Goal: Task Accomplishment & Management: Manage account settings

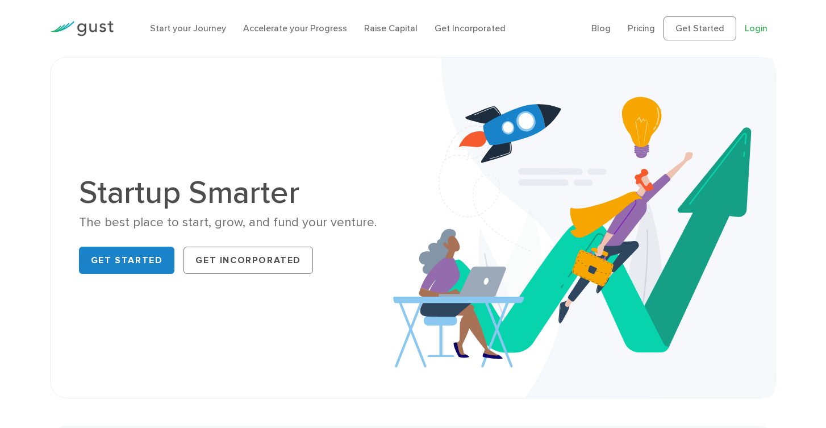
click at [758, 27] on link "Login" at bounding box center [756, 28] width 23 height 11
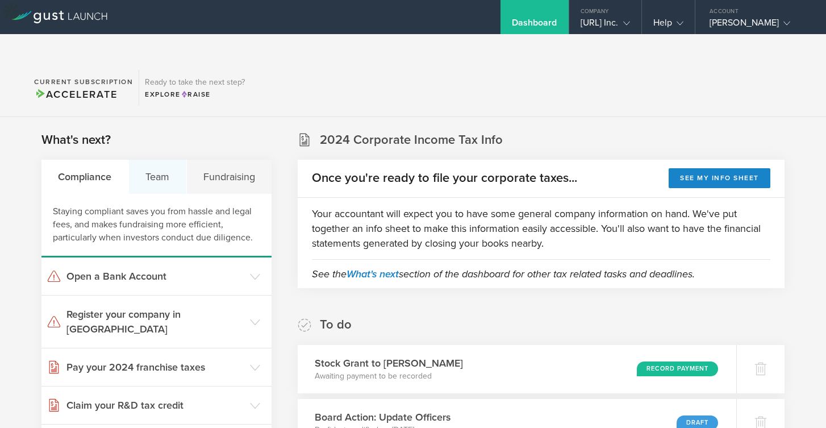
click at [170, 160] on div "Team" at bounding box center [158, 177] width 58 height 34
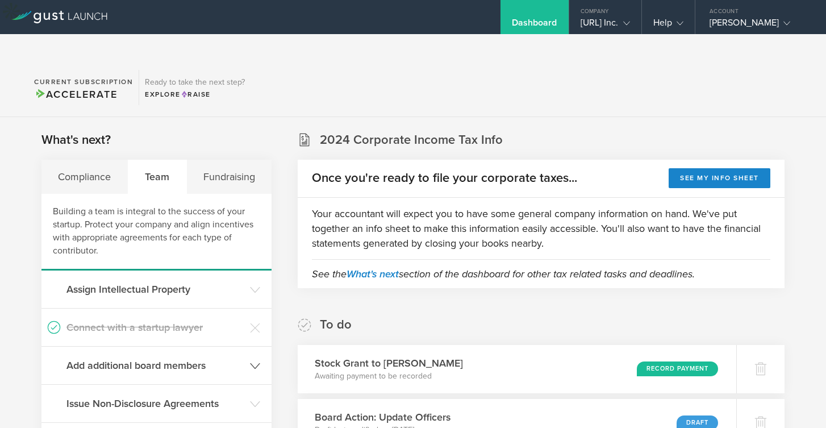
click at [200, 358] on h3 "Add additional board members" at bounding box center [155, 365] width 178 height 15
click at [613, 19] on div "Inventry.ai Inc." at bounding box center [605, 25] width 49 height 17
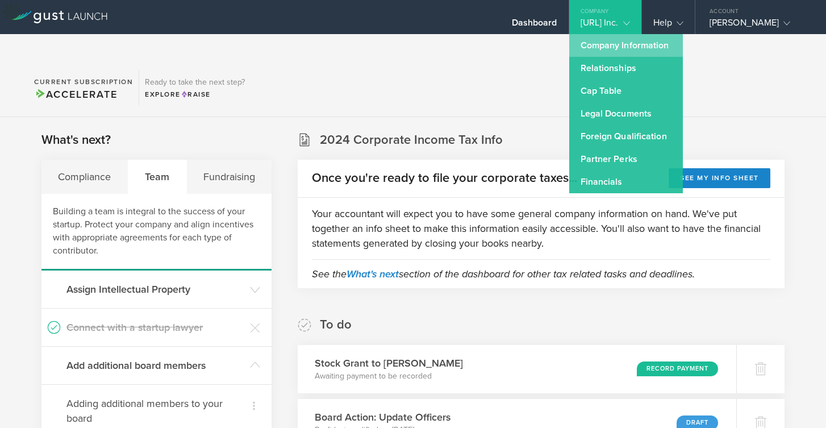
click at [608, 47] on link "Company Information" at bounding box center [626, 45] width 114 height 23
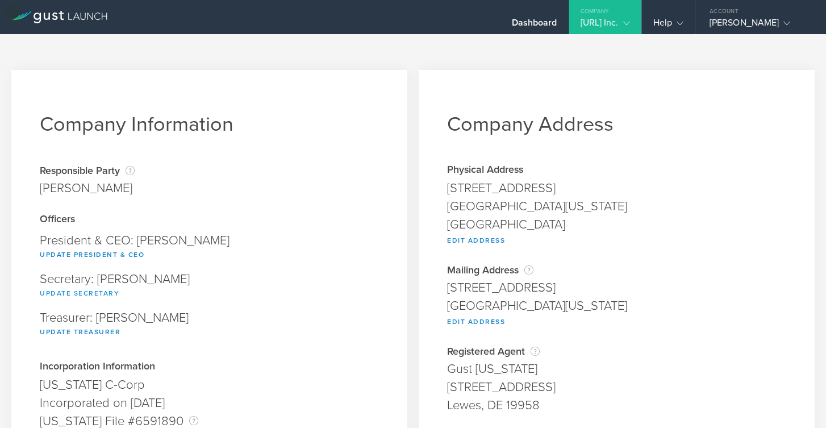
click at [95, 286] on button "Update Secretary" at bounding box center [80, 293] width 80 height 14
